Goal: Task Accomplishment & Management: Use online tool/utility

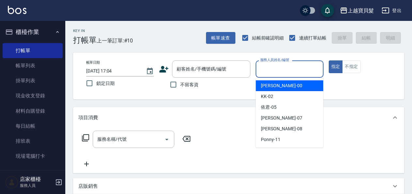
click at [288, 72] on input "服務人員姓名/編號" at bounding box center [289, 68] width 62 height 11
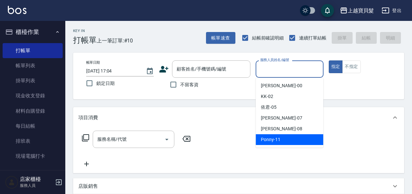
click at [303, 139] on div "Ponny -11" at bounding box center [289, 139] width 68 height 11
type input "Ponny-11"
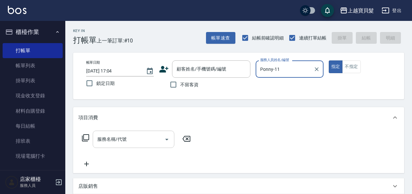
click at [145, 140] on input "服務名稱/代號" at bounding box center [129, 138] width 66 height 11
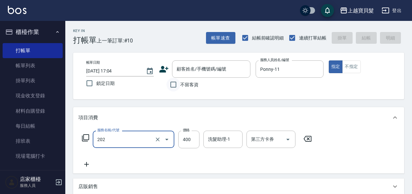
type input "剪髮(202)"
click at [172, 85] on input "不留客資" at bounding box center [173, 85] width 14 height 14
checkbox input "true"
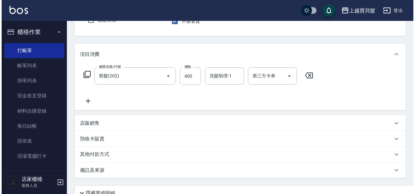
scroll to position [120, 0]
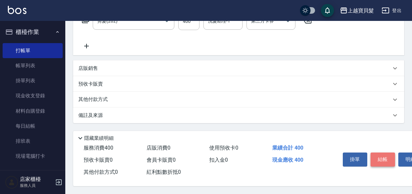
click at [390, 161] on button "結帳" at bounding box center [382, 159] width 24 height 14
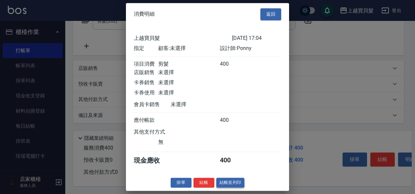
scroll to position [2, 0]
click at [231, 181] on button "結帳並列印" at bounding box center [230, 182] width 28 height 10
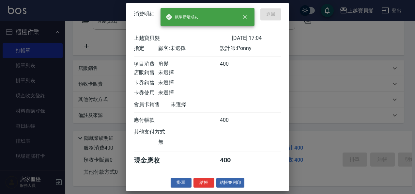
type input "[DATE] 17:56"
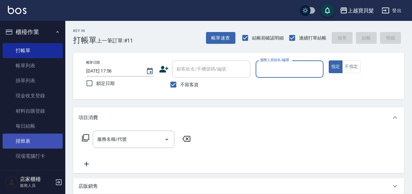
scroll to position [228, 0]
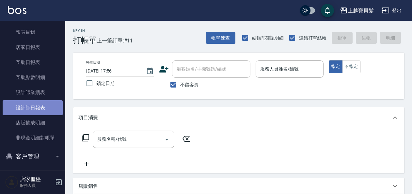
click at [36, 103] on link "設計師日報表" at bounding box center [33, 107] width 60 height 15
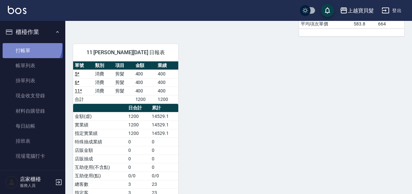
click at [29, 45] on link "打帳單" at bounding box center [33, 50] width 60 height 15
